Goal: Task Accomplishment & Management: Use online tool/utility

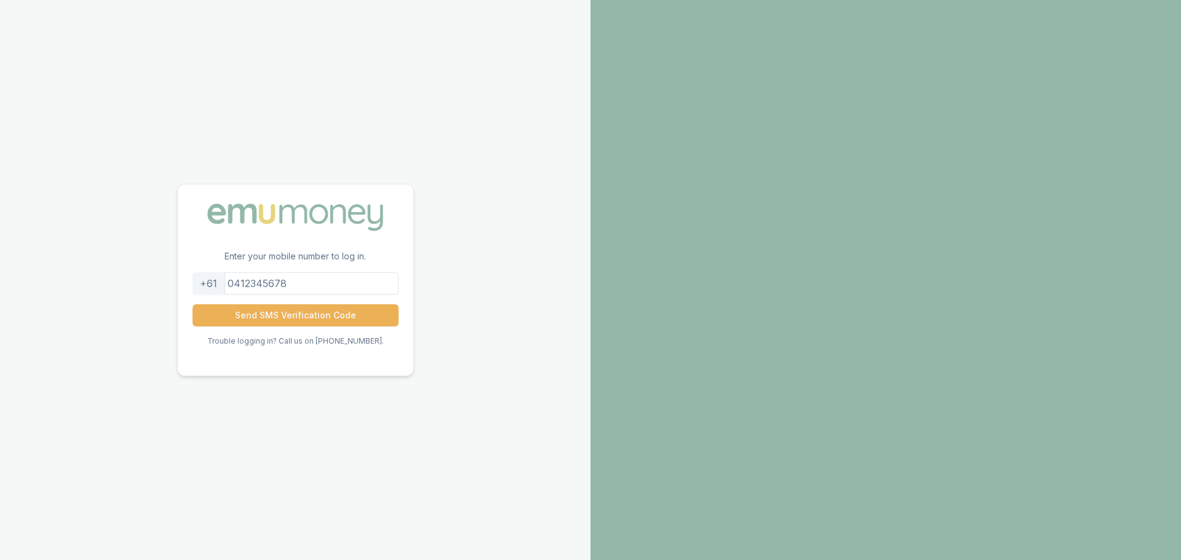
click at [312, 287] on input "tel" at bounding box center [296, 283] width 206 height 22
type input "0433347081"
click at [310, 317] on button "Send SMS Verification Code" at bounding box center [296, 315] width 206 height 22
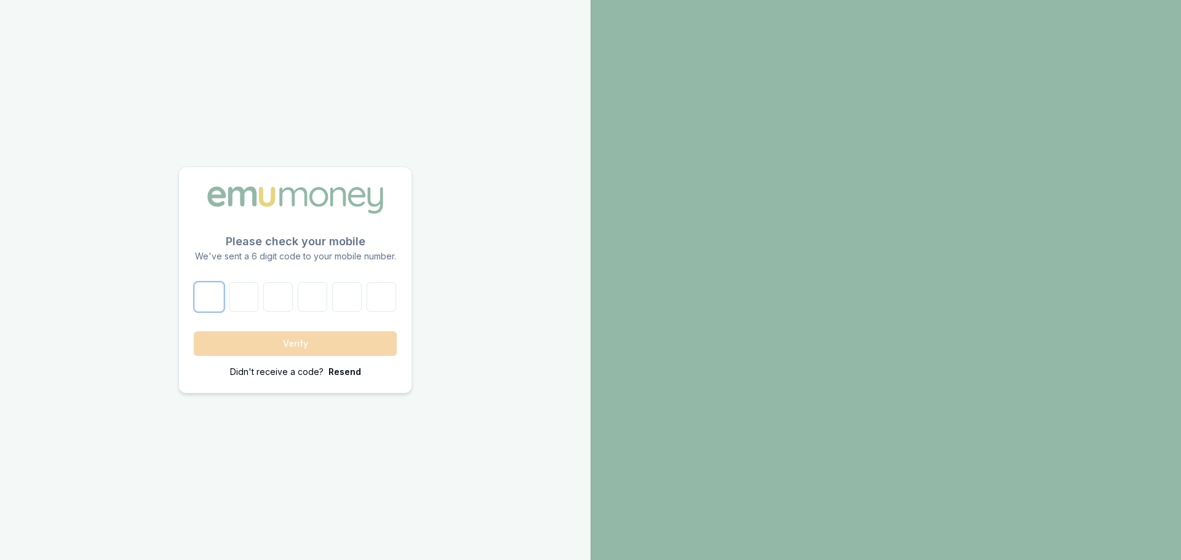
click at [198, 297] on input "number" at bounding box center [209, 297] width 30 height 30
type input "1"
type input "8"
type input "2"
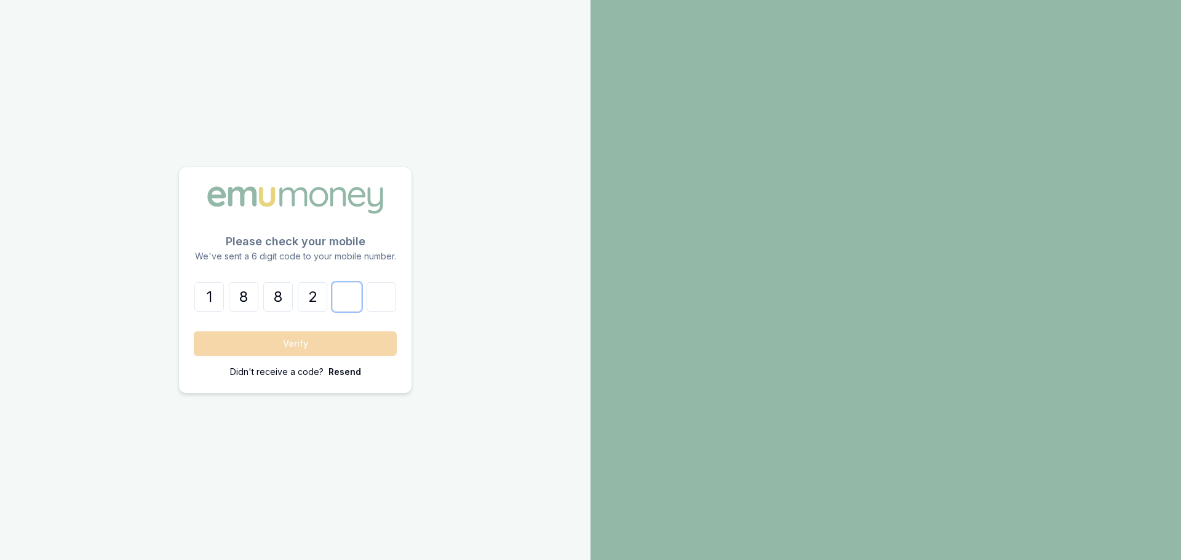
type input "1"
type input "7"
click at [267, 334] on button "Verify" at bounding box center [295, 344] width 203 height 25
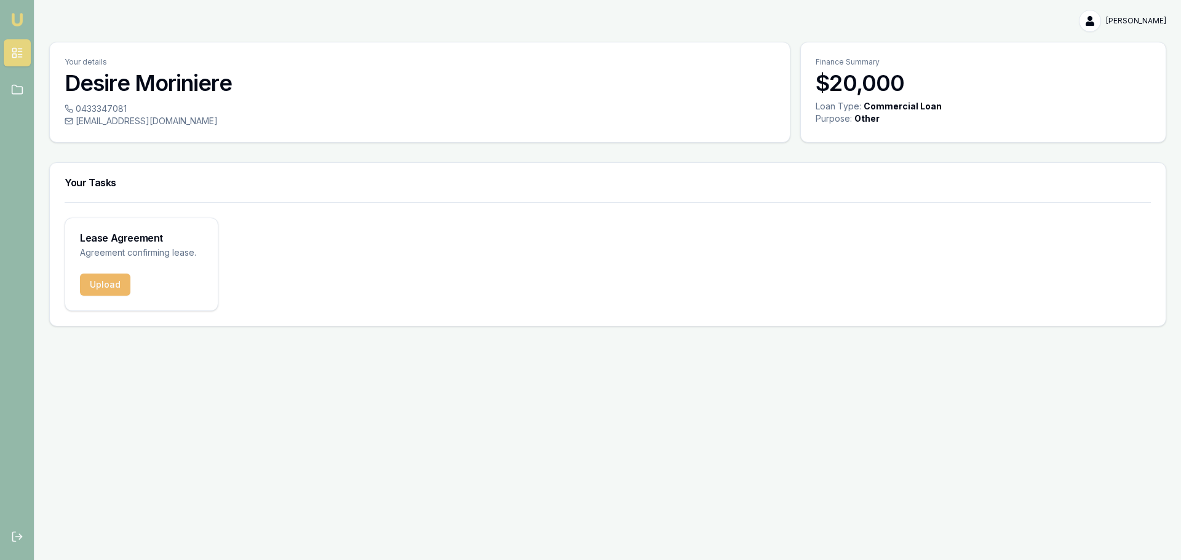
click at [95, 292] on button "Upload" at bounding box center [105, 285] width 50 height 22
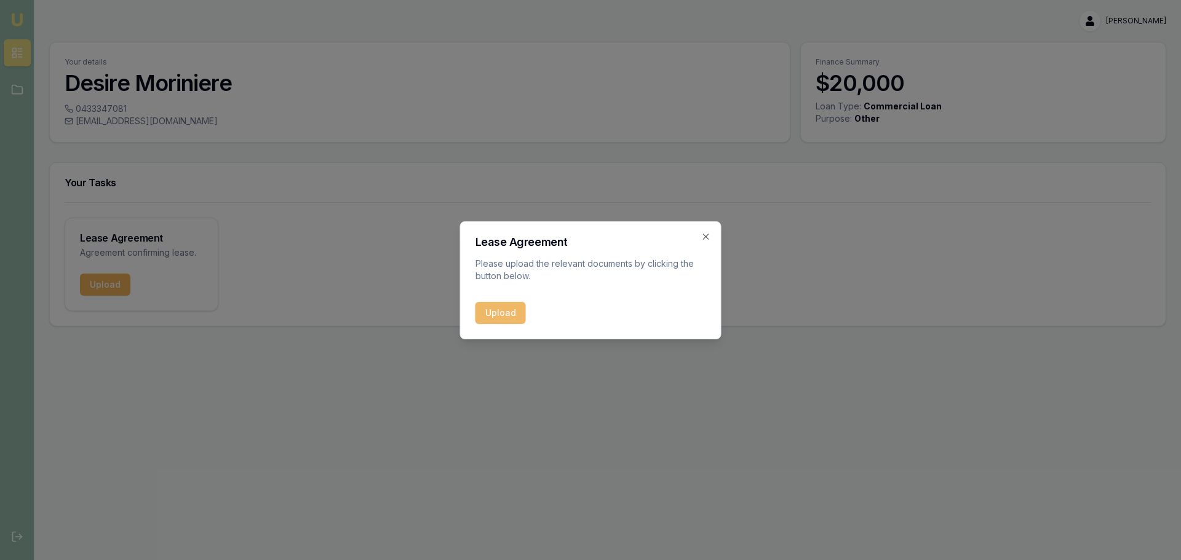
click at [504, 319] on button "Upload" at bounding box center [500, 313] width 50 height 22
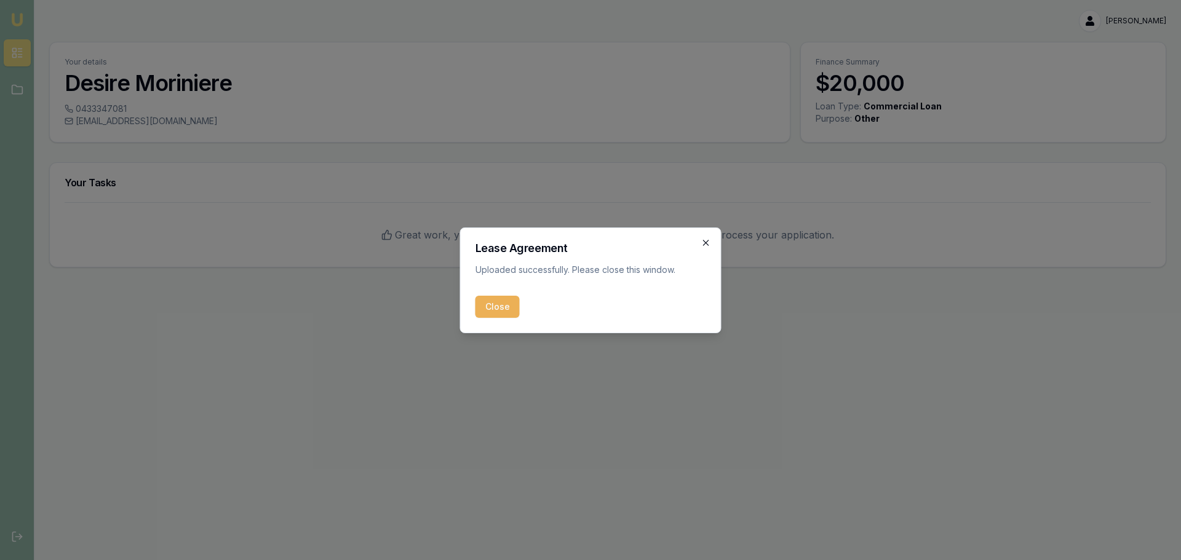
click at [707, 244] on icon "button" at bounding box center [706, 243] width 6 height 6
